Goal: Task Accomplishment & Management: Use online tool/utility

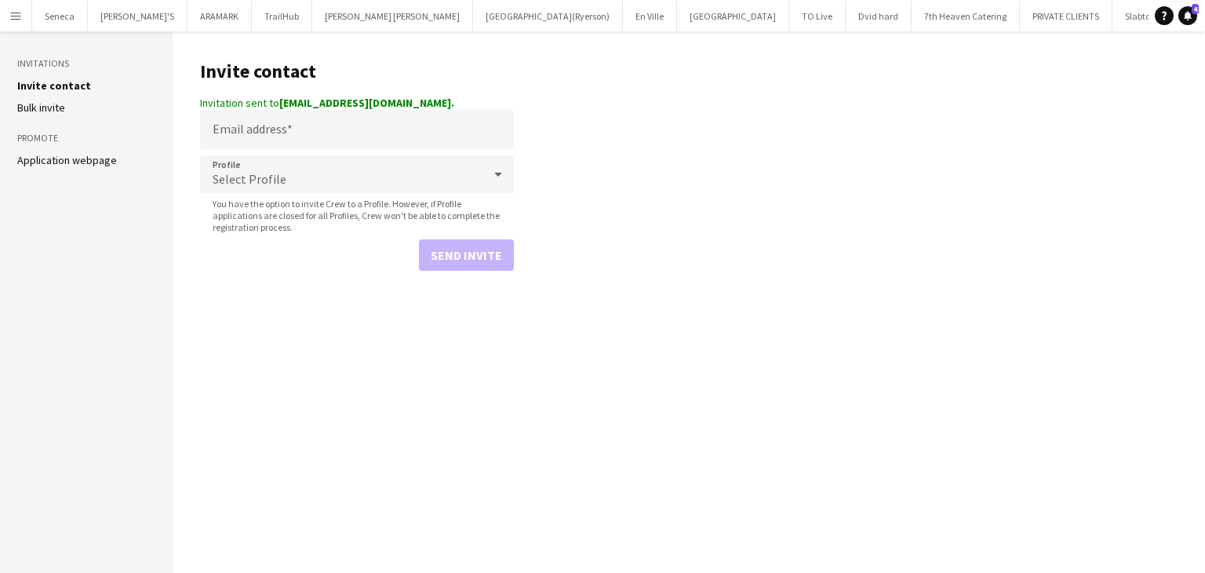
click at [21, 16] on app-icon "Menu" at bounding box center [15, 15] width 13 height 13
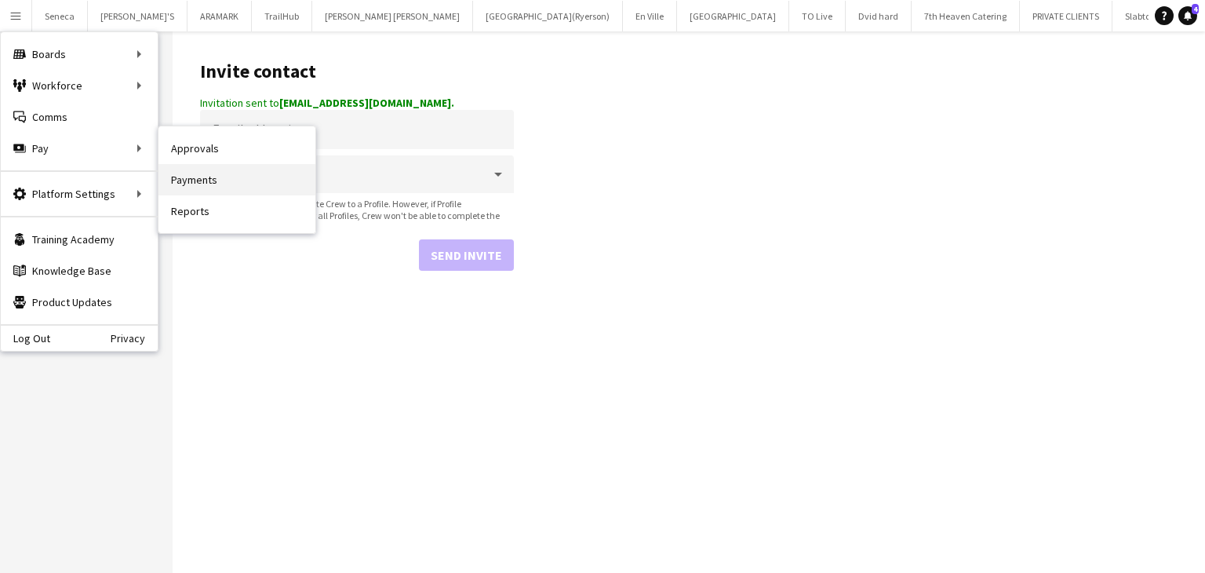
click at [210, 180] on link "Payments" at bounding box center [237, 179] width 157 height 31
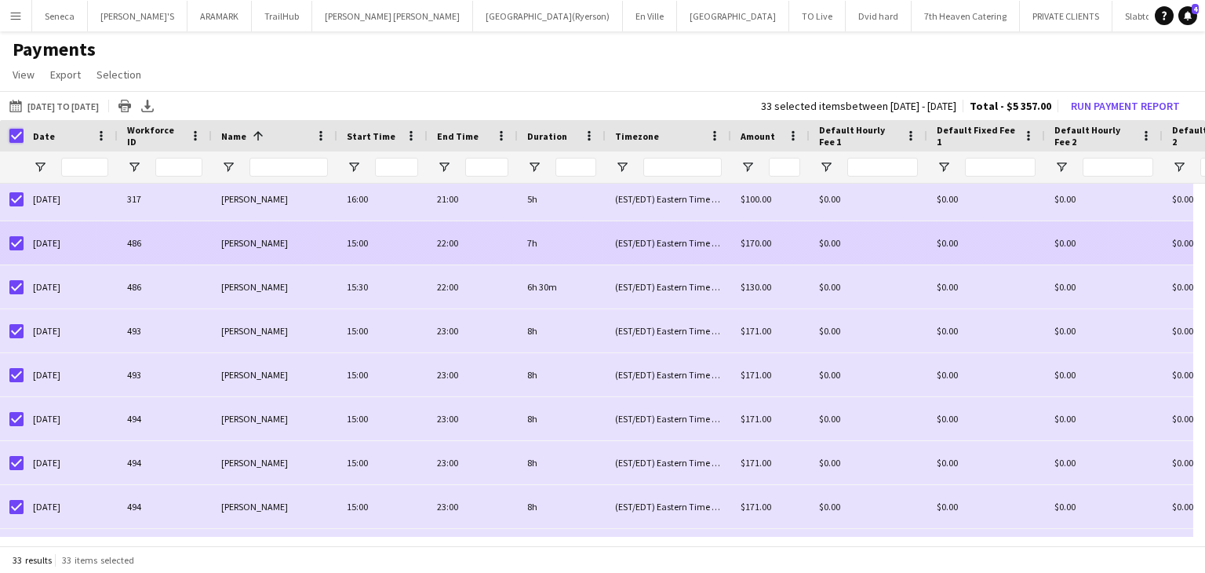
scroll to position [388, 0]
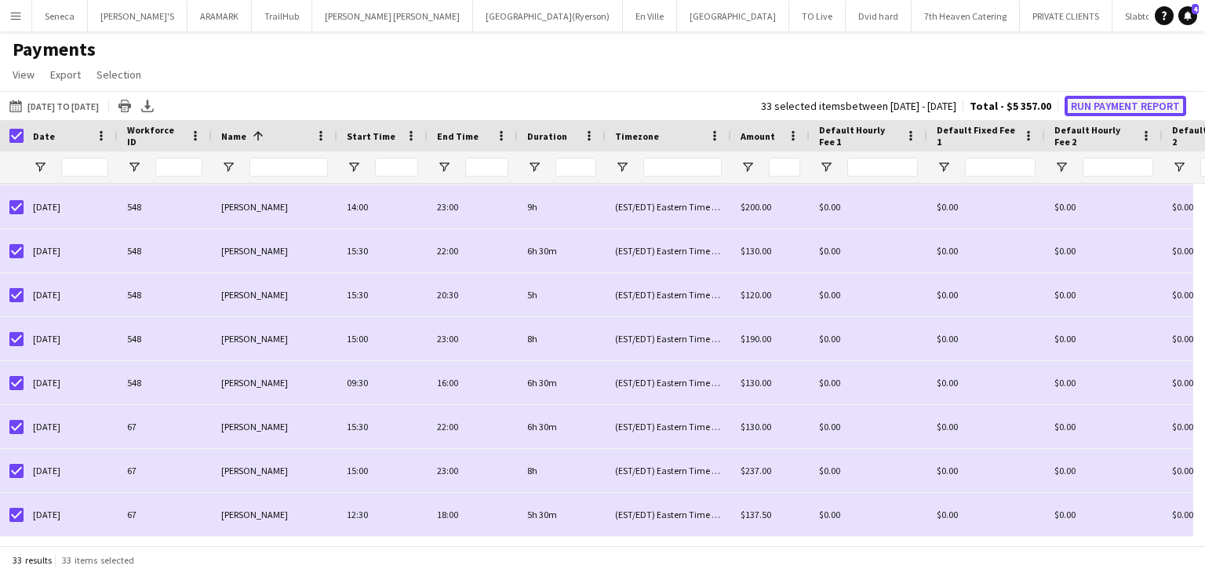
click at [1151, 104] on button "Run Payment Report" at bounding box center [1126, 106] width 122 height 20
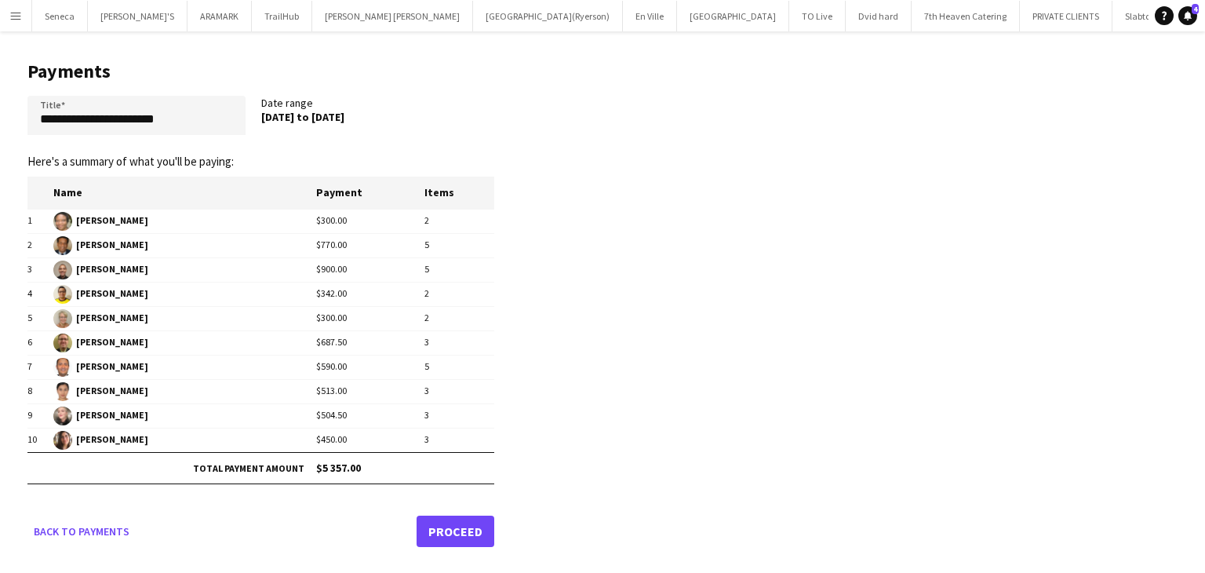
click at [455, 531] on link "Proceed" at bounding box center [456, 531] width 78 height 31
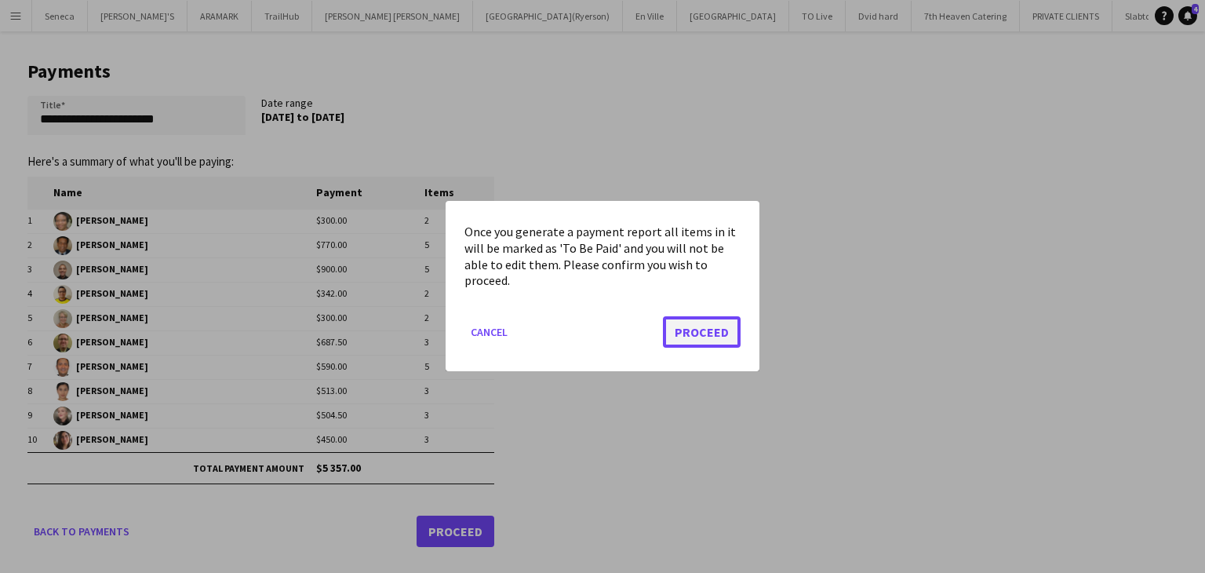
click at [687, 340] on button "Proceed" at bounding box center [702, 332] width 78 height 31
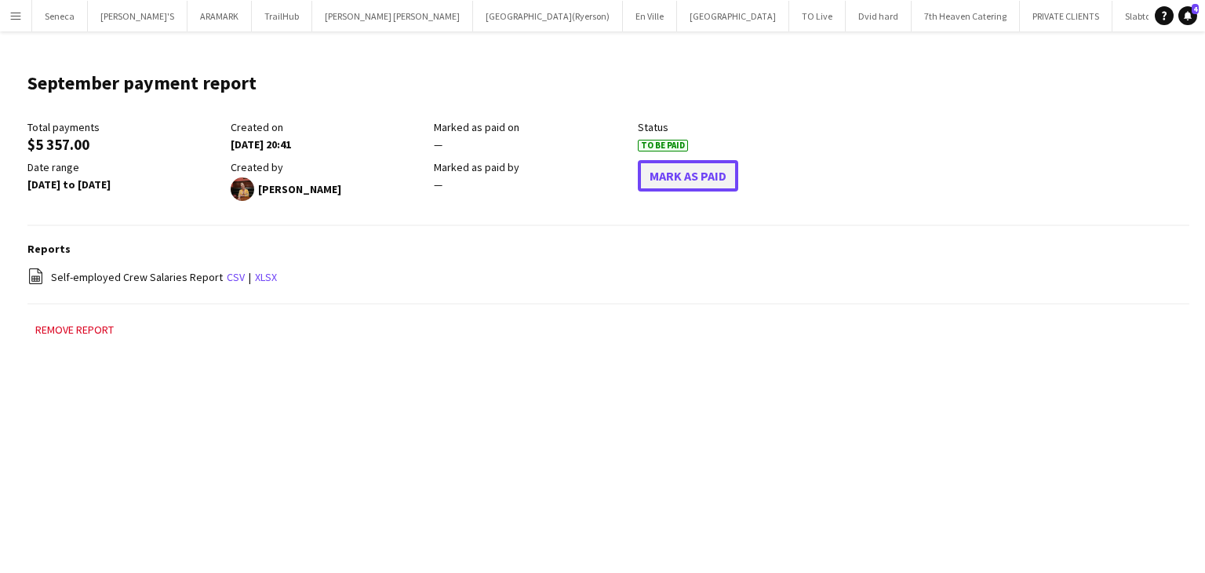
click at [677, 184] on button "Mark As Paid" at bounding box center [688, 175] width 100 height 31
